Goal: Information Seeking & Learning: Learn about a topic

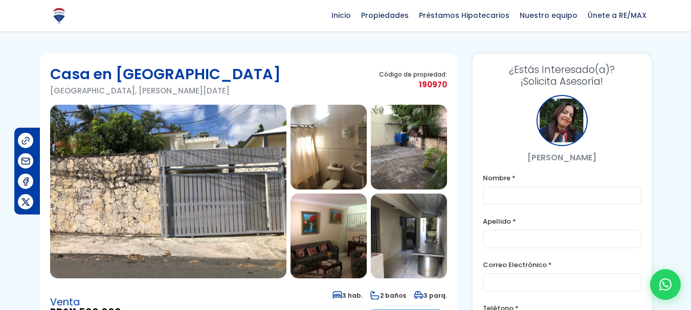
scroll to position [13, 0]
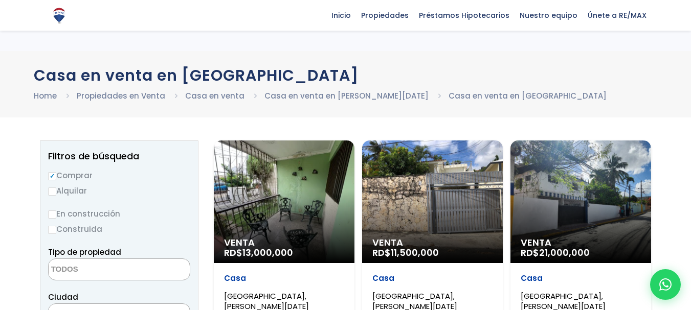
select select
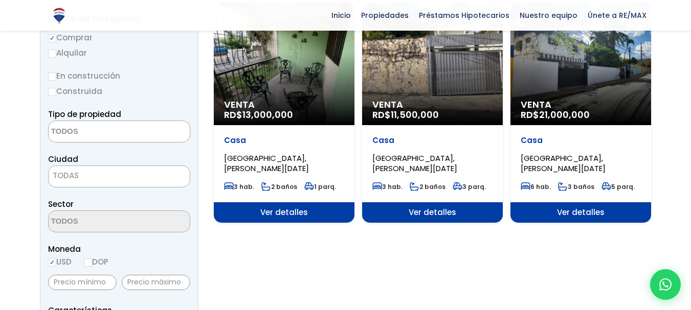
scroll to position [126, 0]
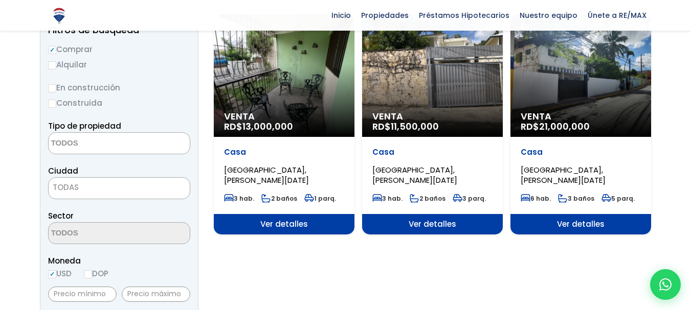
click at [277, 86] on div "Venta RD$ 13,000,000" at bounding box center [284, 75] width 141 height 123
click at [278, 89] on div "Venta RD$ 13,000,000" at bounding box center [284, 75] width 141 height 123
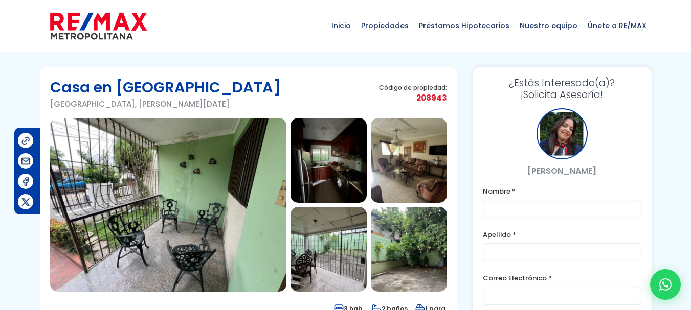
click at [177, 236] on img at bounding box center [168, 205] width 236 height 174
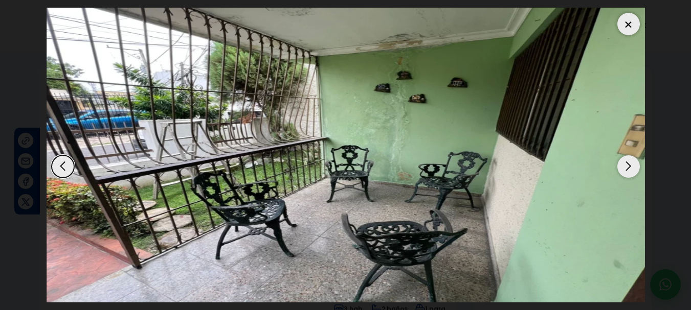
click at [617, 165] on div "Next slide" at bounding box center [628, 166] width 22 height 22
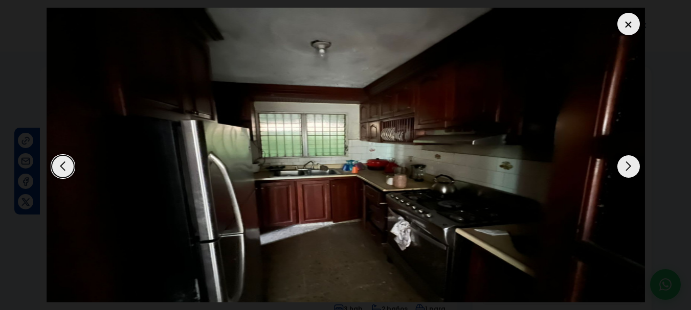
click at [619, 165] on div "Next slide" at bounding box center [628, 166] width 22 height 22
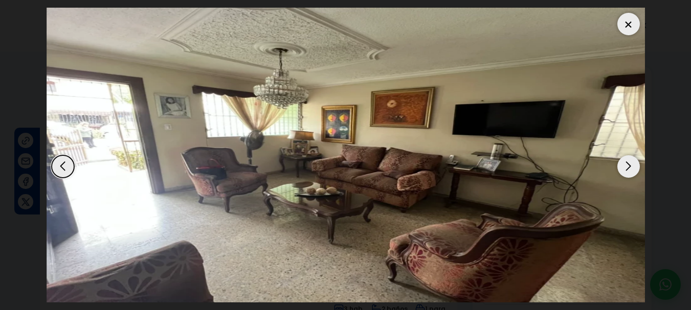
click at [630, 165] on div "Next slide" at bounding box center [628, 166] width 22 height 22
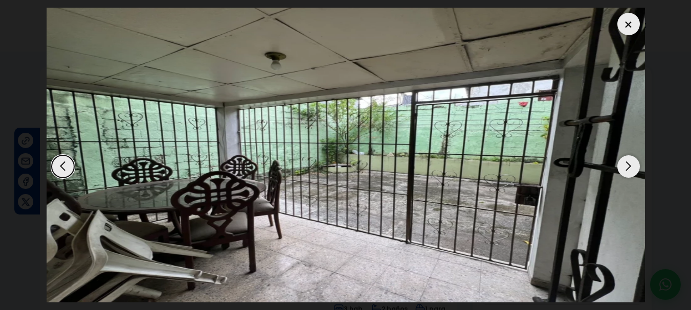
click at [628, 167] on div "Next slide" at bounding box center [628, 166] width 22 height 22
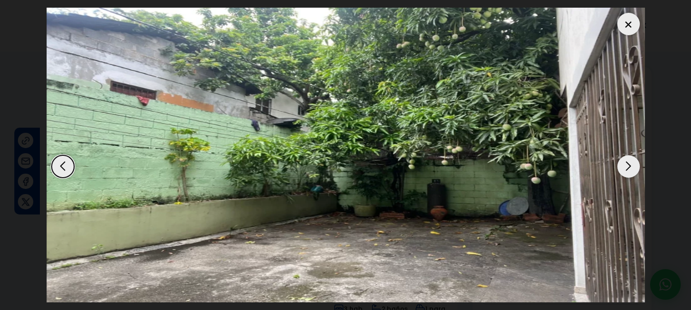
click at [628, 167] on div "Next slide" at bounding box center [628, 166] width 22 height 22
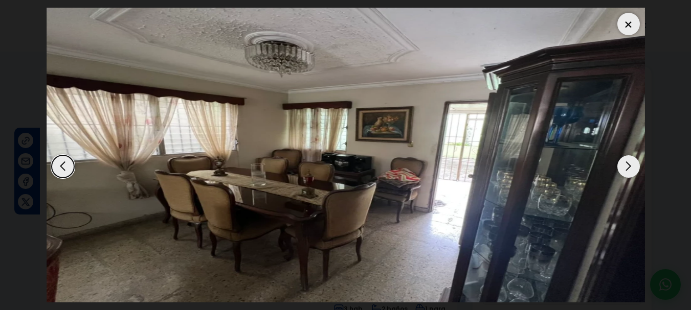
click at [627, 167] on div "Next slide" at bounding box center [628, 166] width 22 height 22
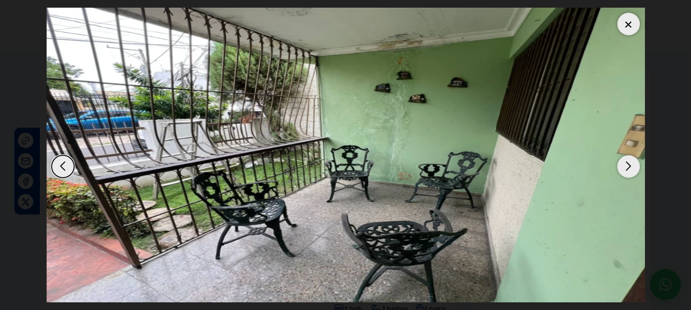
click at [627, 163] on div "Next slide" at bounding box center [628, 166] width 22 height 22
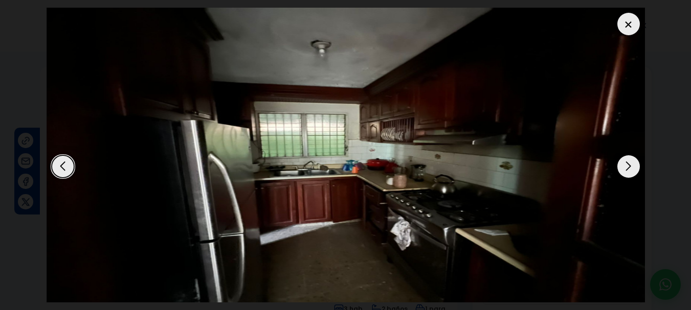
click at [627, 163] on div "Next slide" at bounding box center [628, 166] width 22 height 22
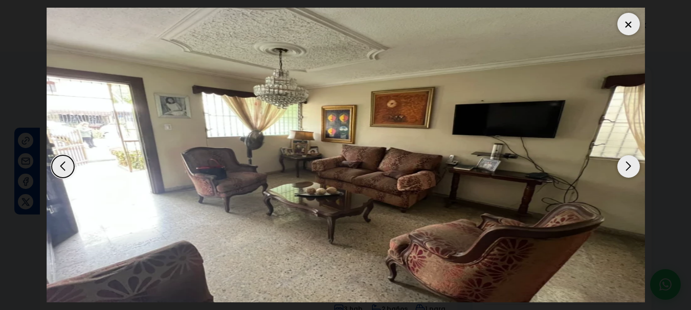
click at [627, 163] on div "Next slide" at bounding box center [628, 166] width 22 height 22
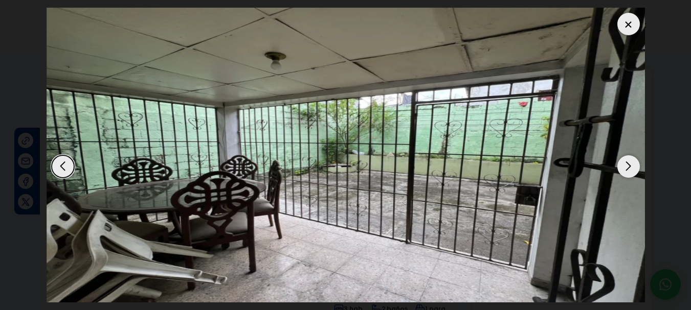
click at [627, 163] on div "Next slide" at bounding box center [628, 166] width 22 height 22
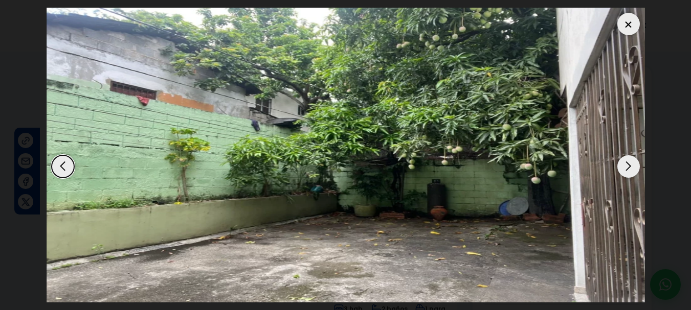
click at [627, 163] on div "Next slide" at bounding box center [628, 166] width 22 height 22
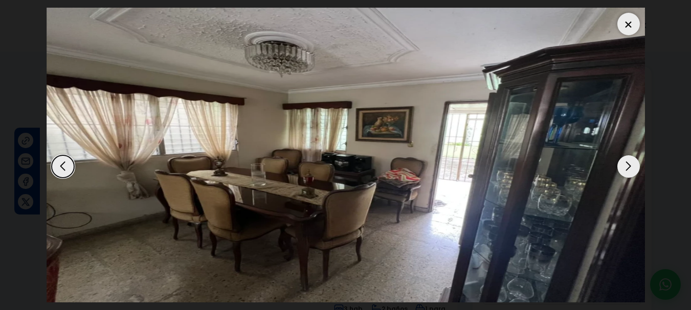
click at [627, 163] on div "Next slide" at bounding box center [628, 166] width 22 height 22
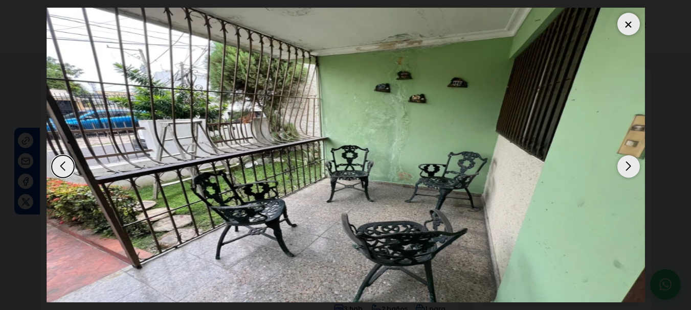
click at [624, 24] on div at bounding box center [628, 24] width 22 height 22
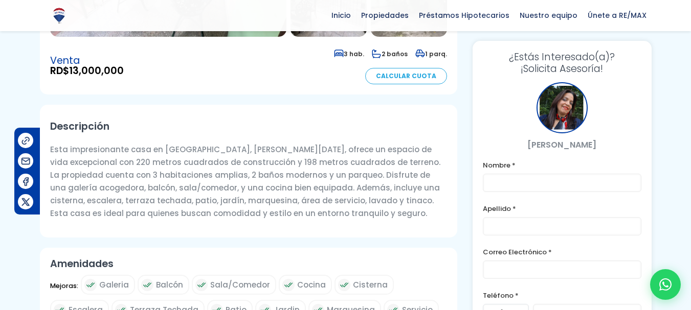
scroll to position [256, 0]
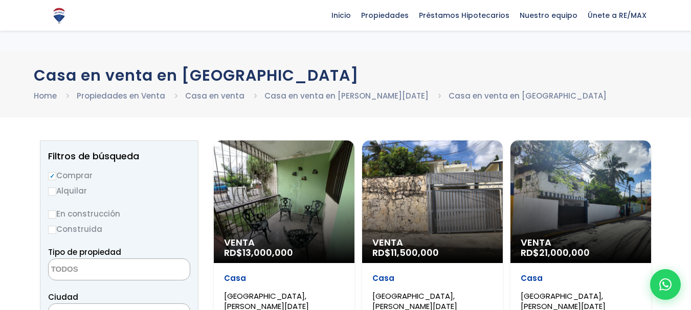
select select
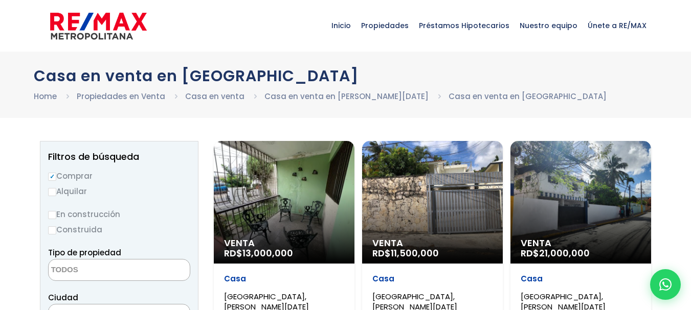
select select
